Goal: Task Accomplishment & Management: Use online tool/utility

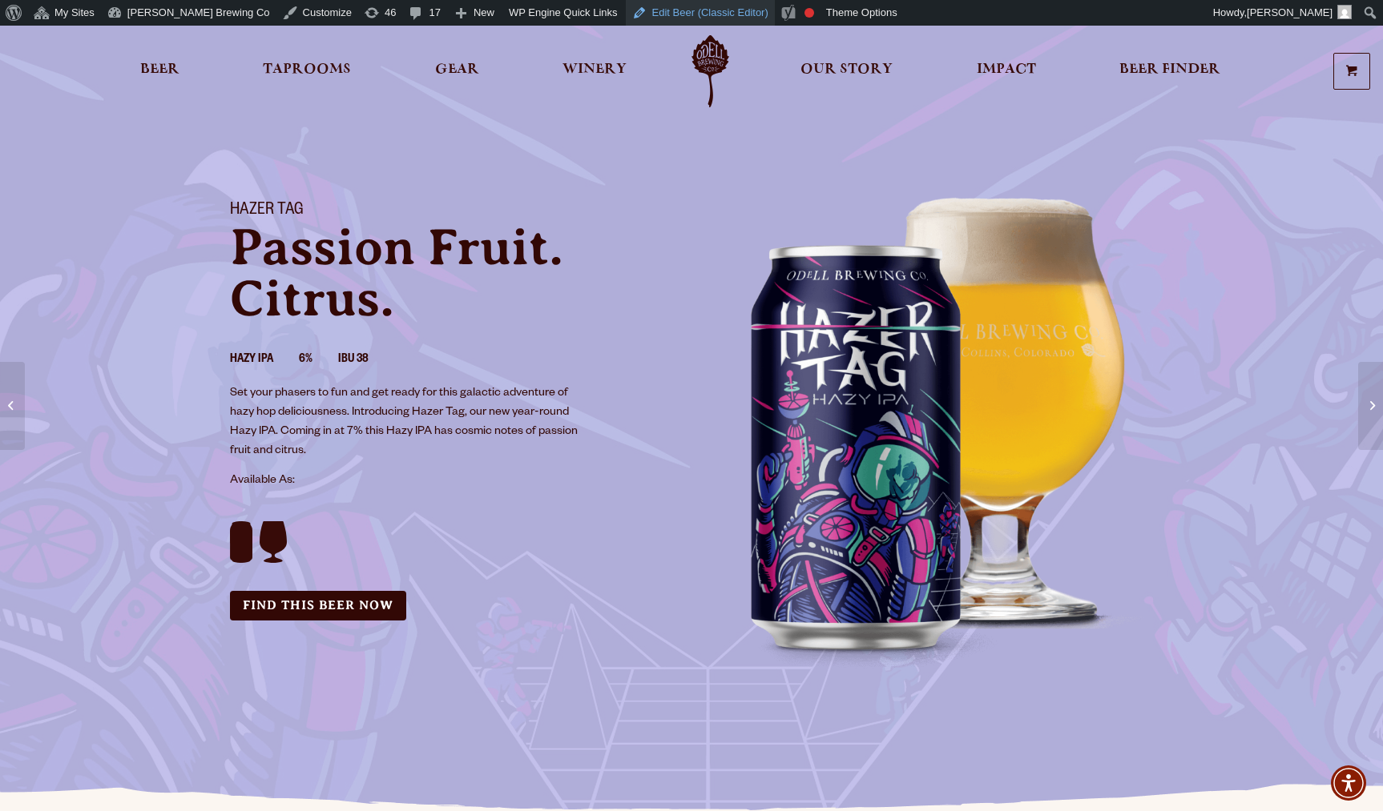
click at [626, 14] on link "Edit Beer (Classic Editor)" at bounding box center [700, 13] width 149 height 26
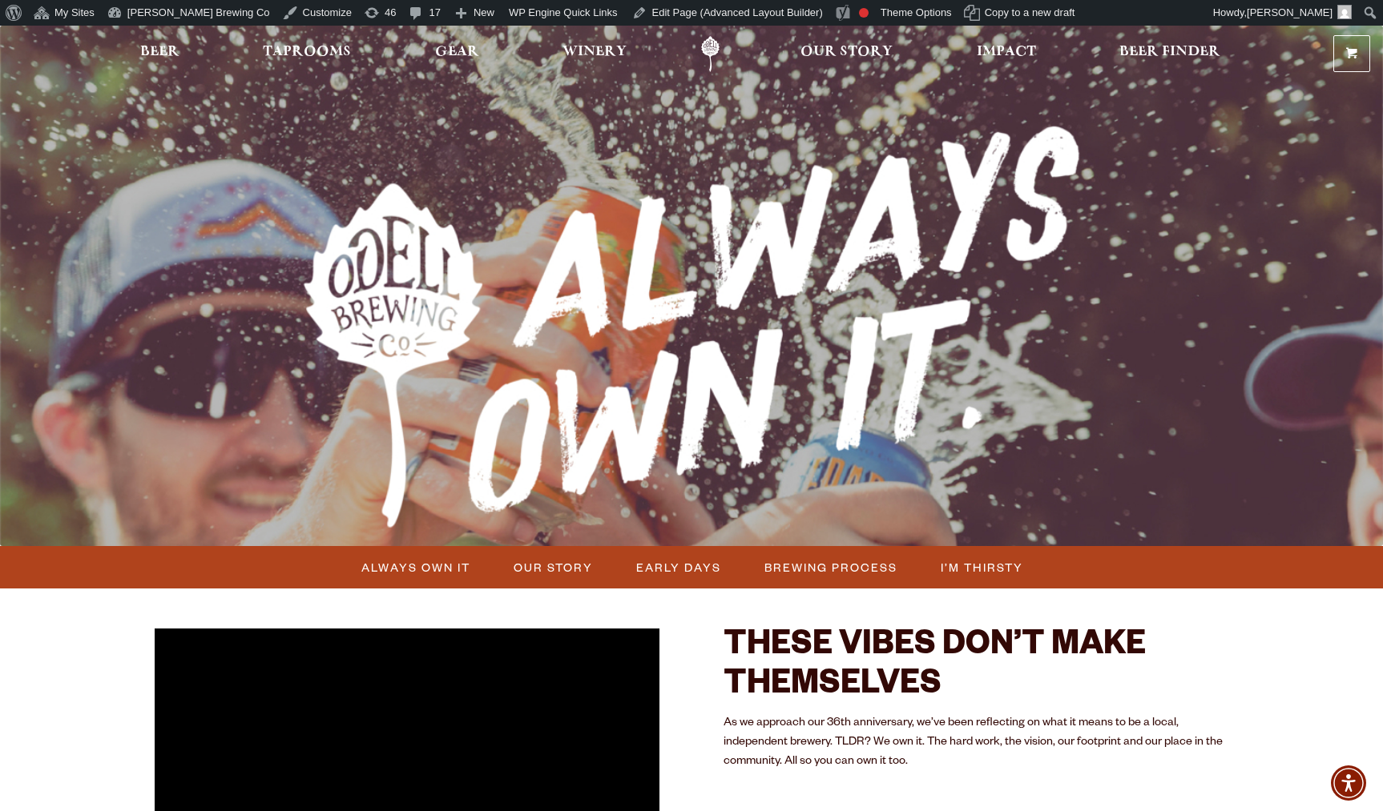
scroll to position [167, 0]
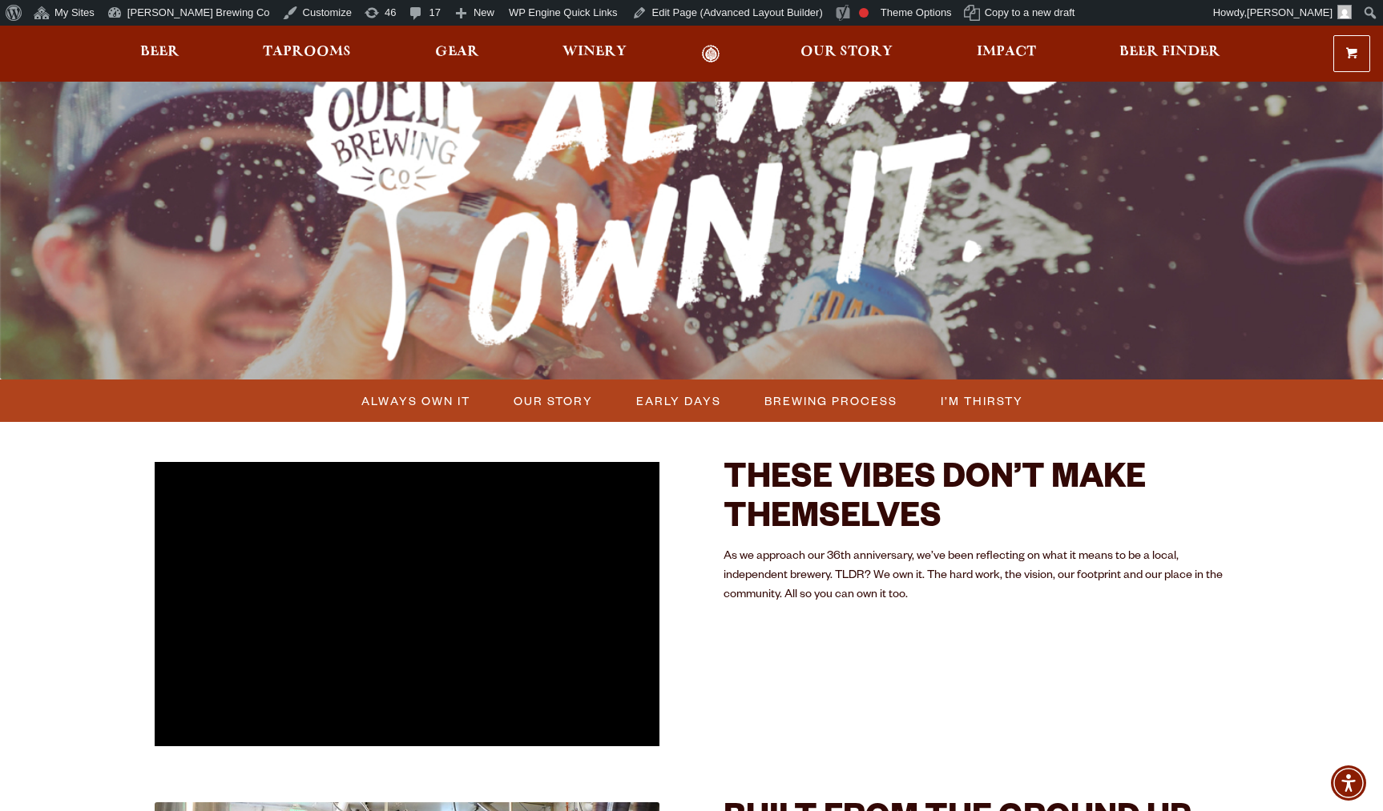
click at [928, 604] on p "As we approach our 36th anniversary, we’ve been reflecting on what it means to …" at bounding box center [975, 577] width 505 height 58
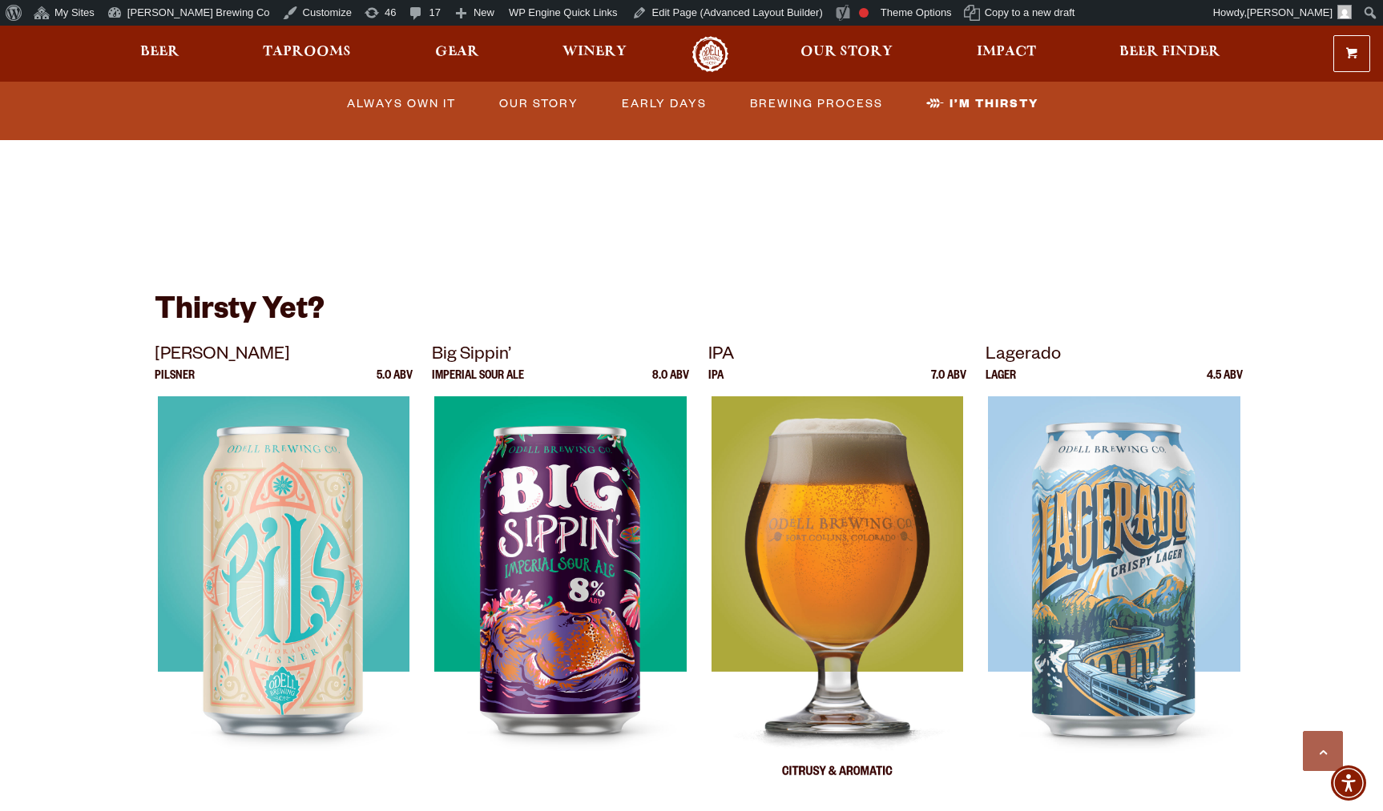
scroll to position [4120, 0]
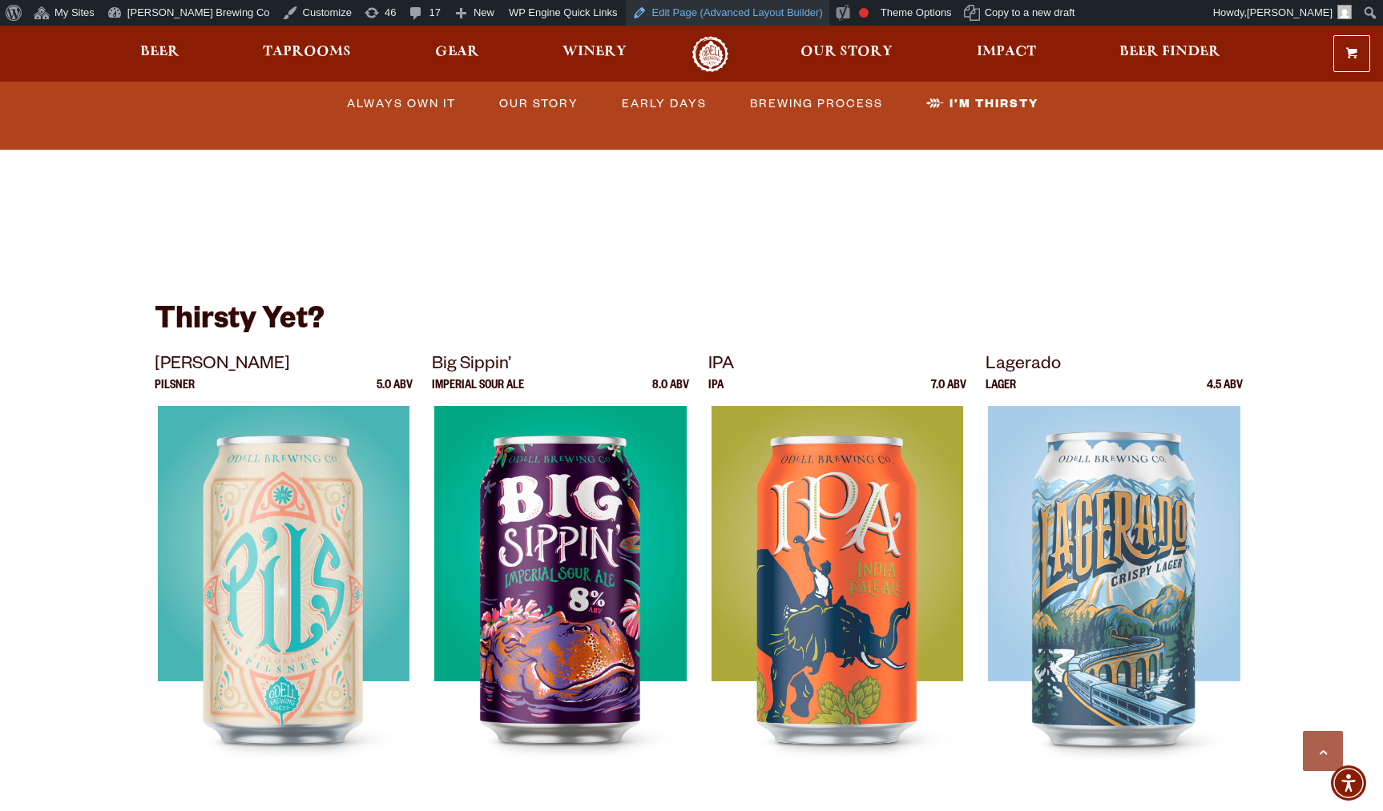
click at [666, 14] on link "Edit Page (Advanced Layout Builder)" at bounding box center [727, 13] width 203 height 26
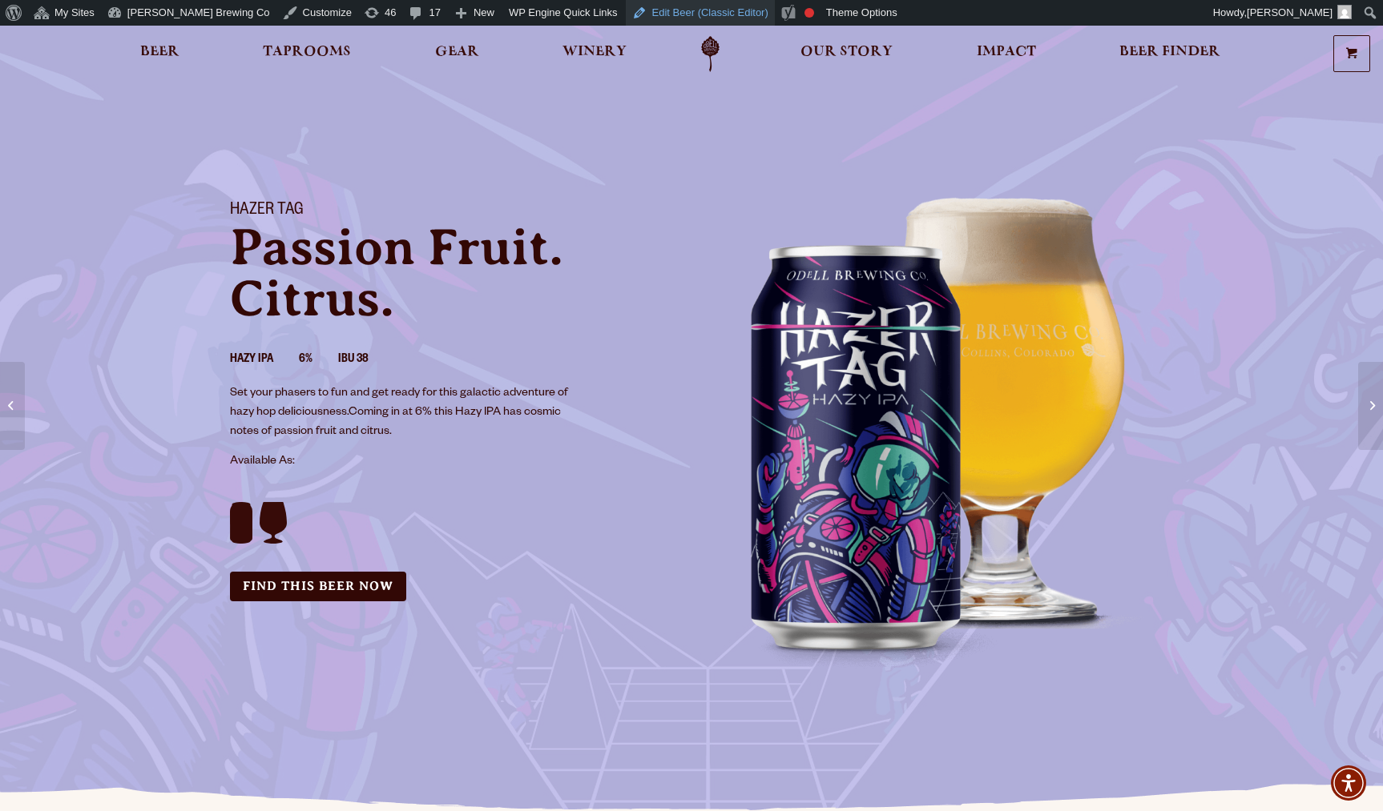
click at [633, 11] on link "Edit Beer (Classic Editor)" at bounding box center [700, 13] width 149 height 26
